Goal: Transaction & Acquisition: Book appointment/travel/reservation

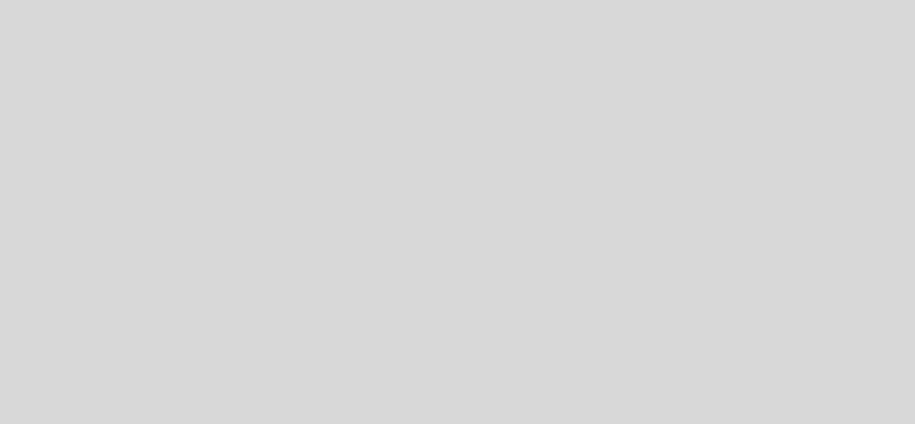
select select "pt"
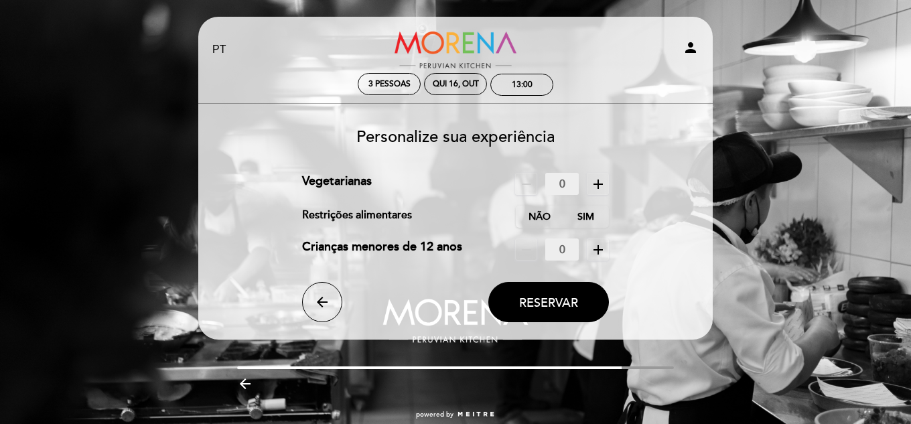
click at [598, 183] on icon "add" at bounding box center [598, 184] width 16 height 16
click at [545, 303] on span "Reservar" at bounding box center [548, 302] width 59 height 15
click at [563, 288] on button "Reservar" at bounding box center [548, 302] width 121 height 40
click at [578, 303] on span "Reservar" at bounding box center [548, 302] width 59 height 15
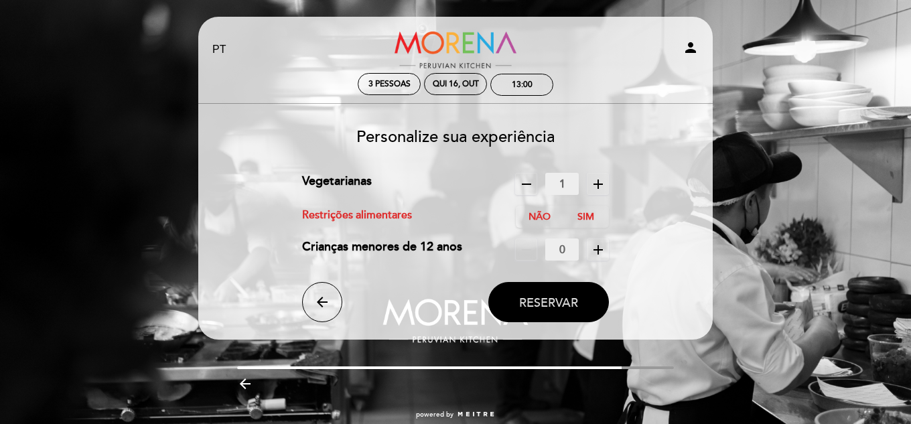
click at [578, 303] on span "Reservar" at bounding box center [548, 302] width 59 height 15
click at [549, 214] on label "Não" at bounding box center [539, 217] width 47 height 22
click at [548, 302] on span "Reservar" at bounding box center [548, 302] width 59 height 15
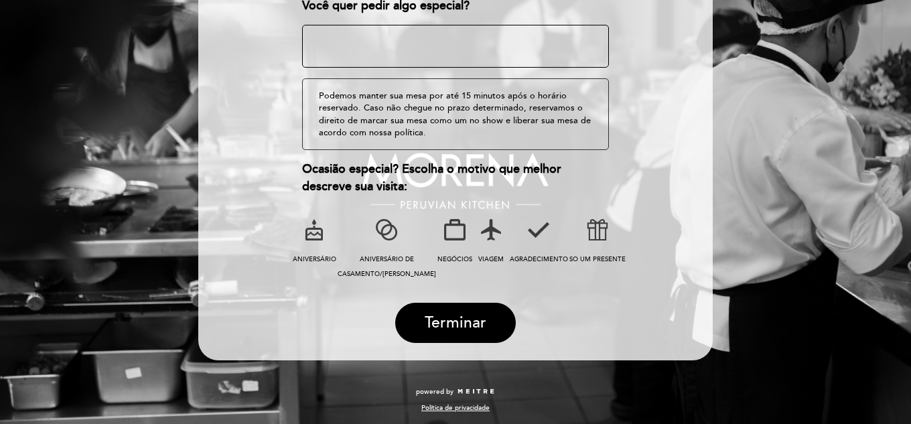
scroll to position [233, 0]
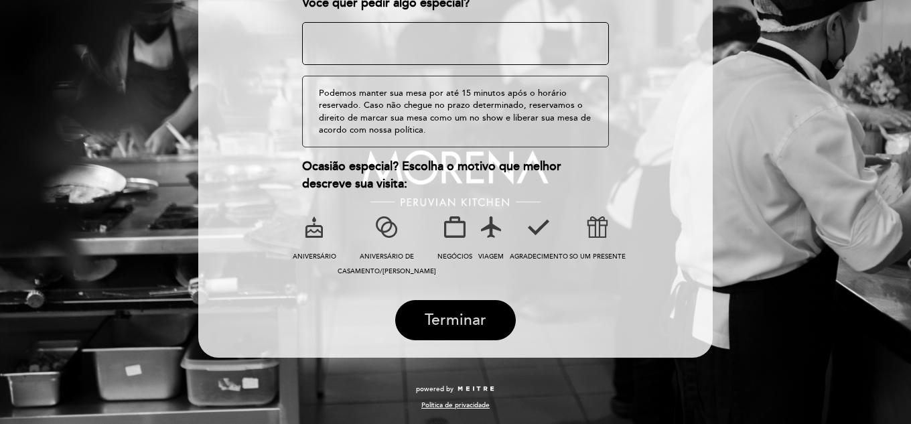
click at [429, 322] on span "Terminar" at bounding box center [456, 320] width 62 height 19
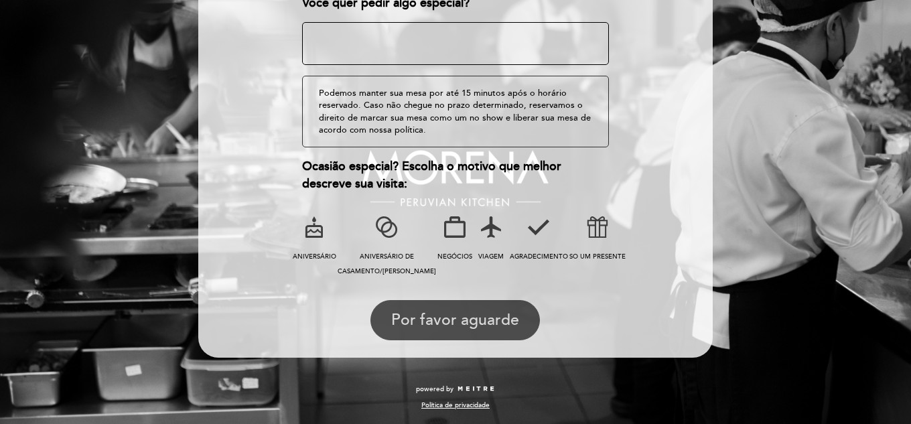
scroll to position [0, 0]
